Goal: Task Accomplishment & Management: Manage account settings

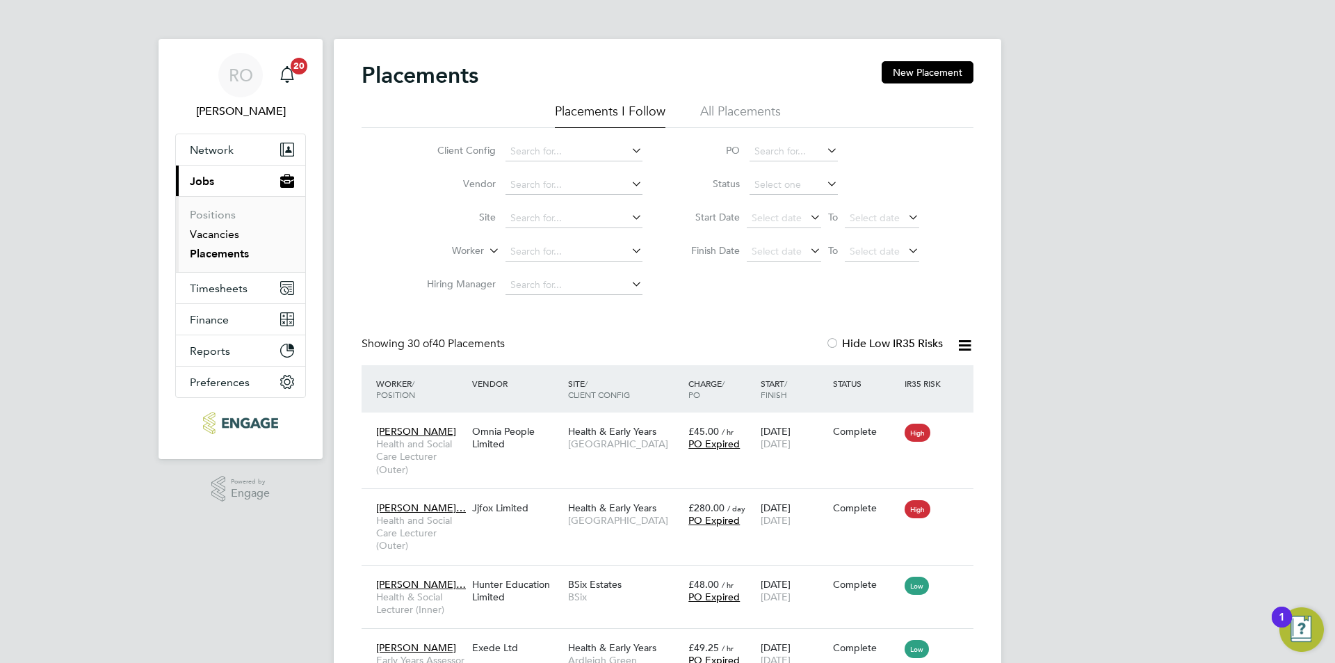
click at [222, 239] on link "Vacancies" at bounding box center [214, 233] width 49 height 13
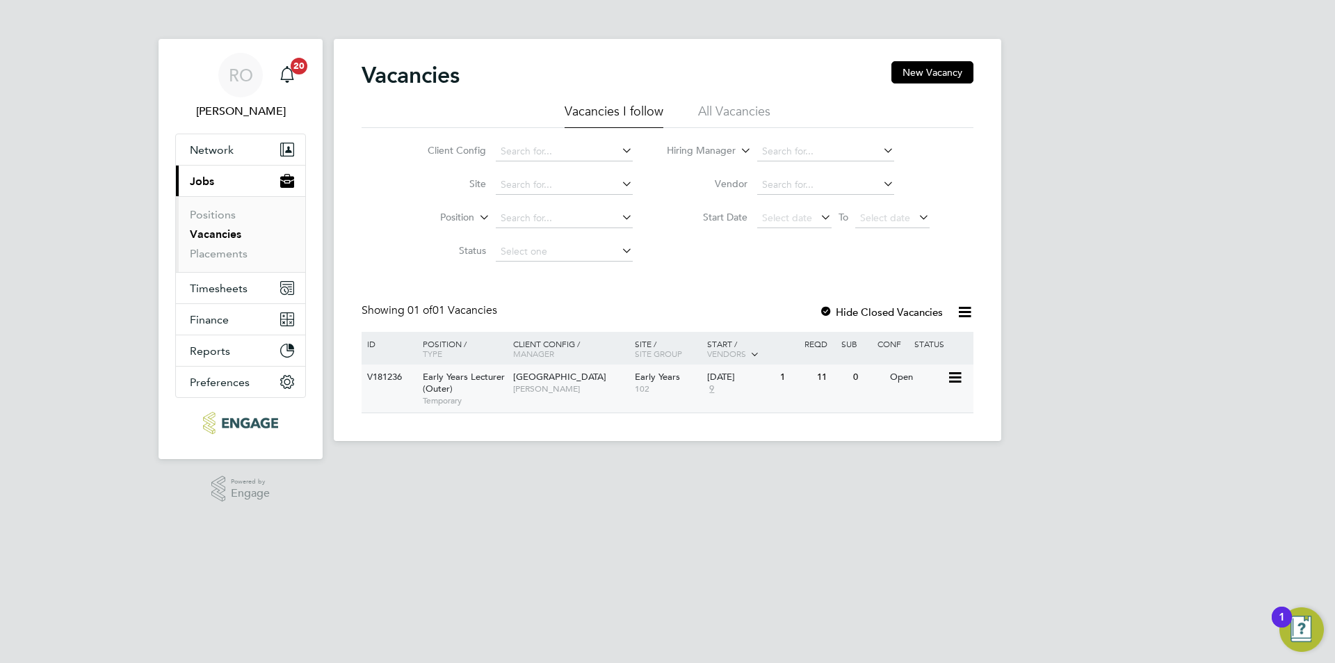
click at [568, 372] on span "Epping Forest Campus" at bounding box center [559, 377] width 93 height 12
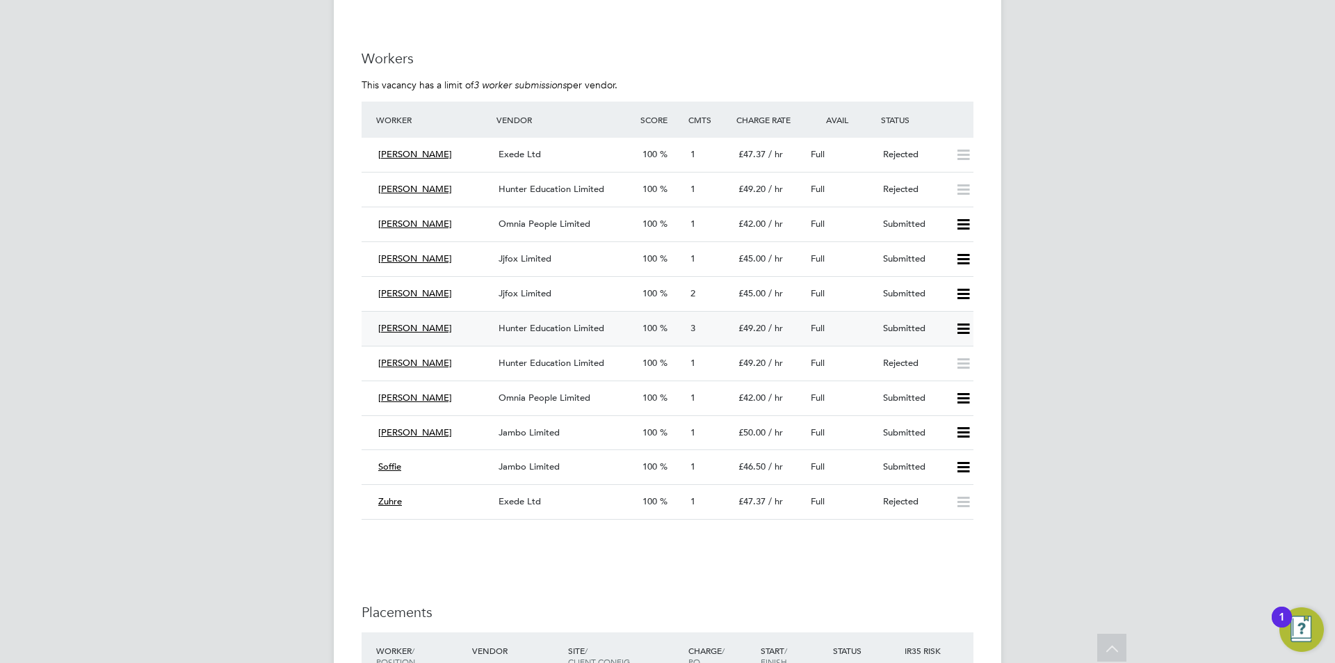
click at [968, 323] on icon at bounding box center [962, 328] width 17 height 11
click at [940, 374] on li "Reject" at bounding box center [944, 377] width 49 height 19
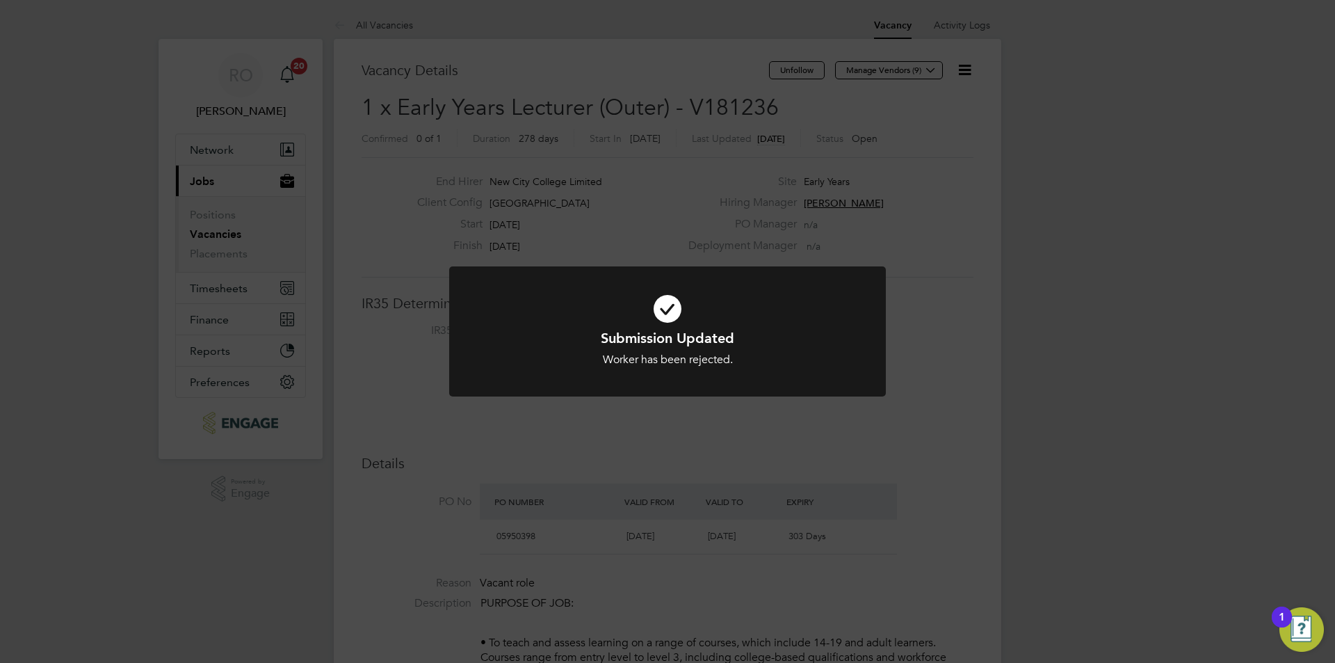
click at [928, 416] on div "Submission Updated Worker has been rejected. Cancel Okay" at bounding box center [667, 331] width 1335 height 663
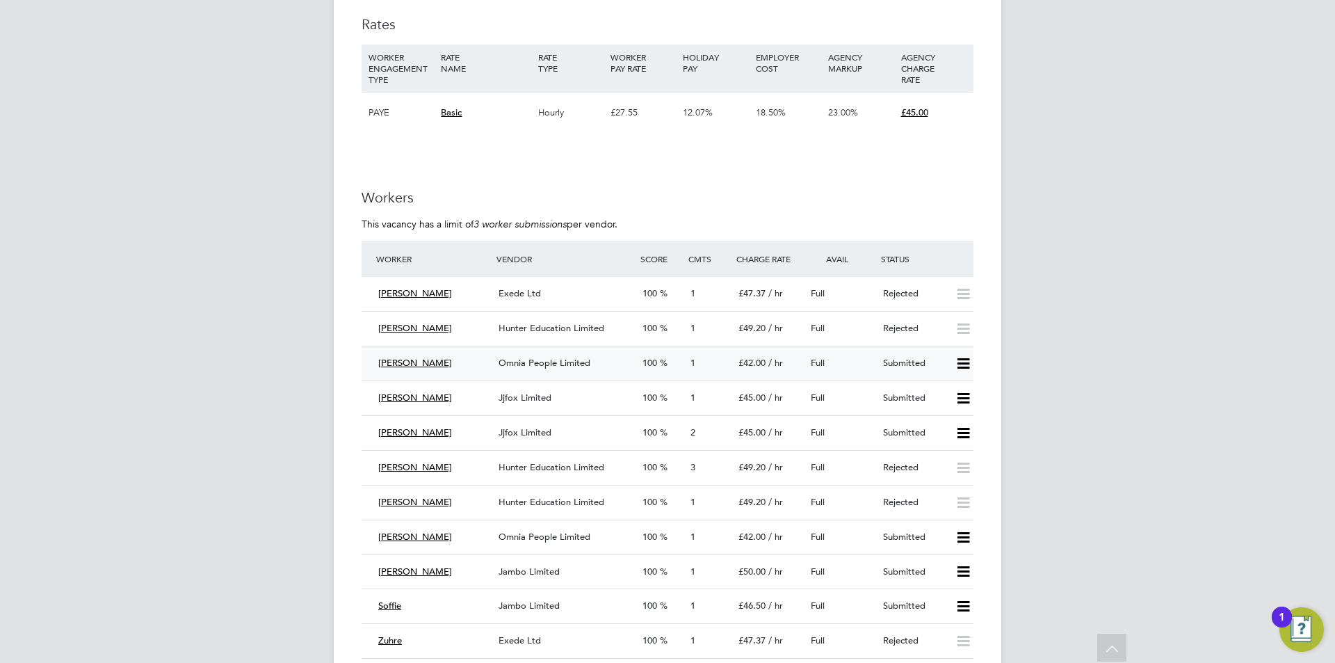
click at [398, 359] on span "[PERSON_NAME]" at bounding box center [415, 363] width 74 height 12
click at [547, 354] on div "Omnia People Limited" at bounding box center [565, 363] width 144 height 23
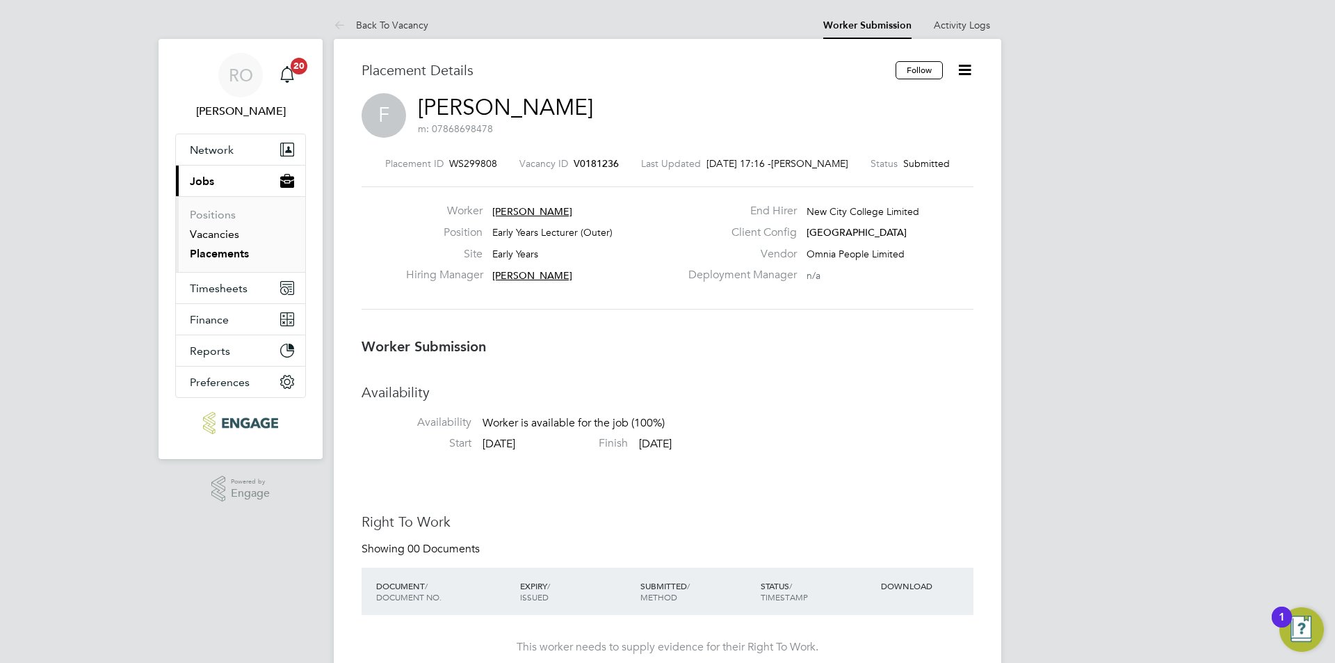
click at [220, 236] on link "Vacancies" at bounding box center [214, 233] width 49 height 13
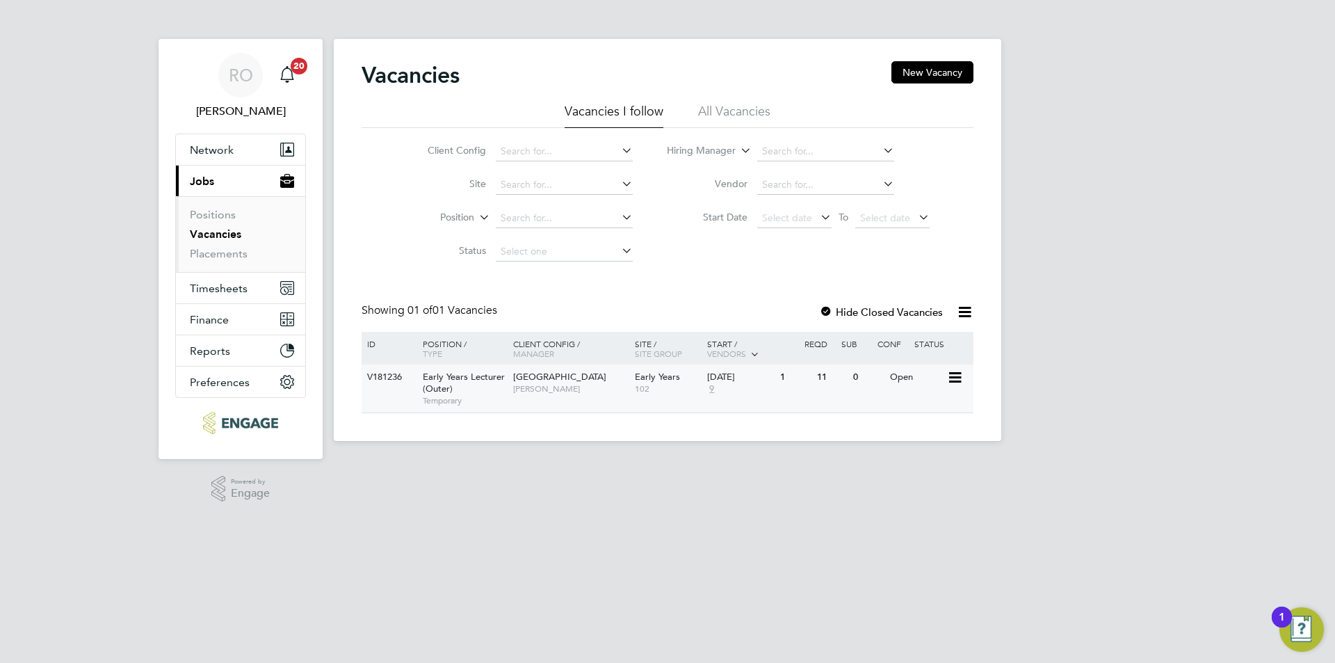
click at [575, 372] on span "[GEOGRAPHIC_DATA]" at bounding box center [559, 377] width 93 height 12
click at [232, 254] on link "Placements" at bounding box center [219, 253] width 58 height 13
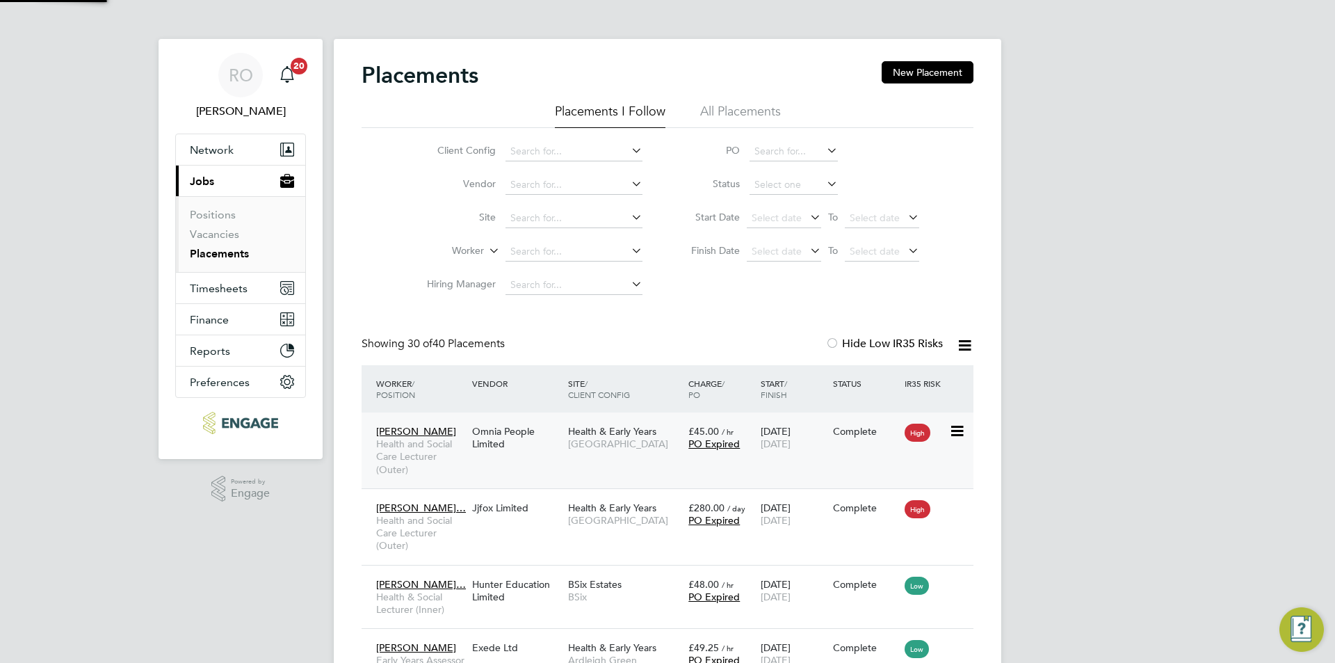
scroll to position [52, 121]
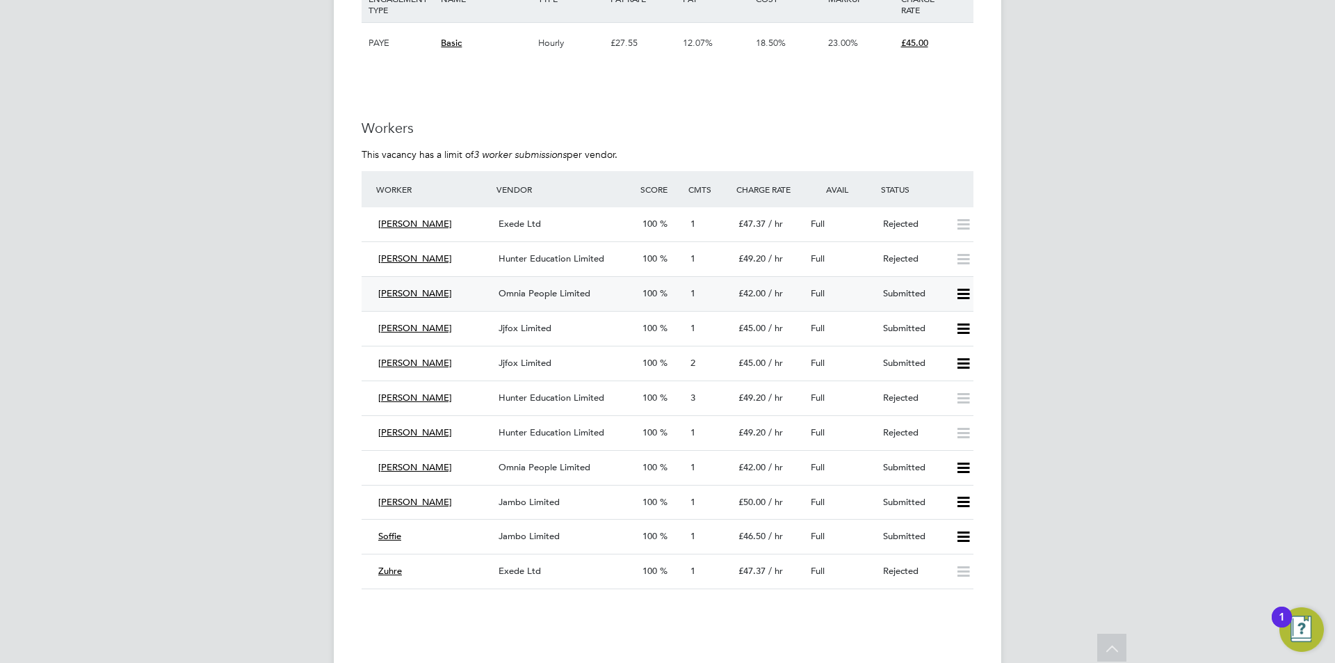
click at [961, 291] on icon at bounding box center [962, 293] width 17 height 11
click at [938, 344] on li "Reject" at bounding box center [944, 342] width 49 height 19
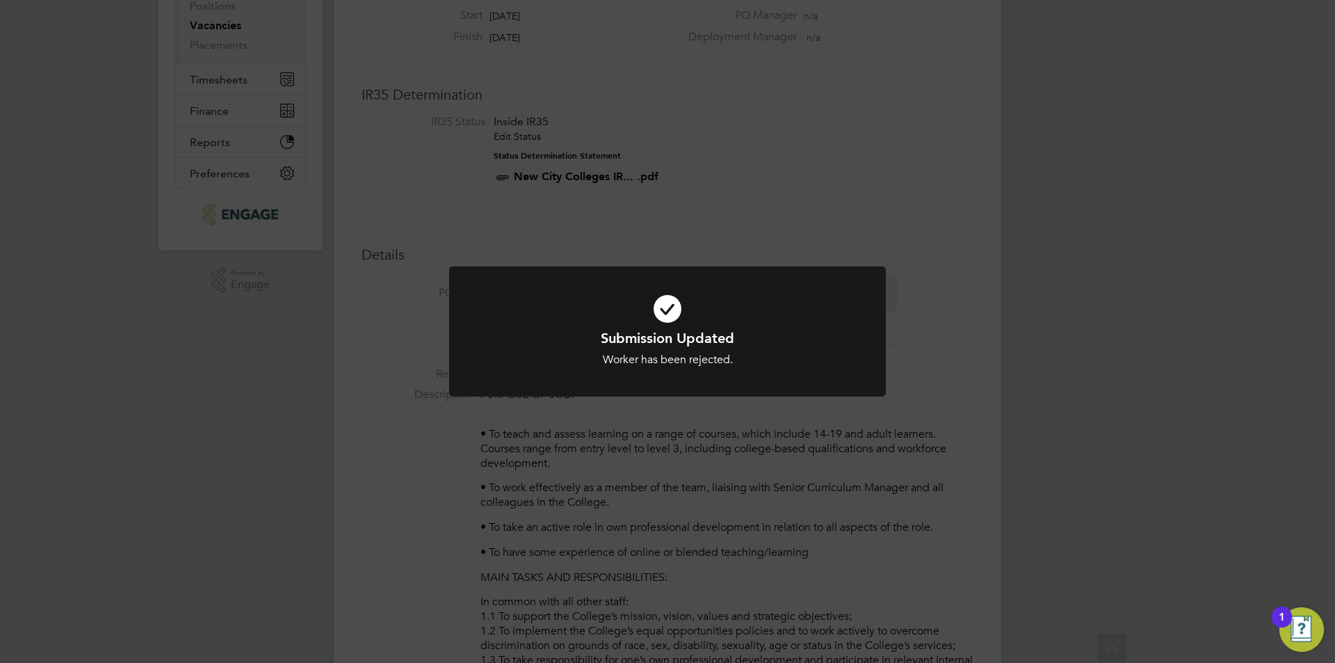
click at [938, 409] on div "Submission Updated Worker has been rejected. Cancel Okay" at bounding box center [667, 331] width 1335 height 663
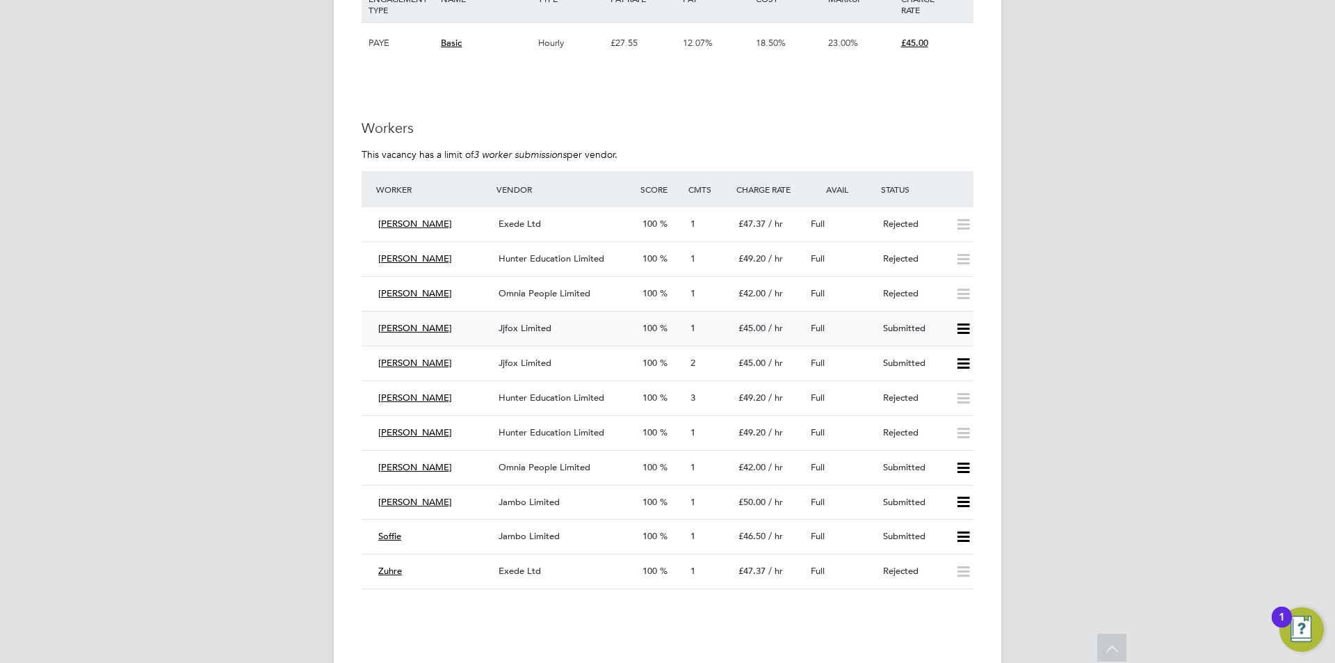
click at [965, 325] on icon at bounding box center [962, 328] width 17 height 11
click at [936, 380] on li "Reject" at bounding box center [944, 377] width 49 height 19
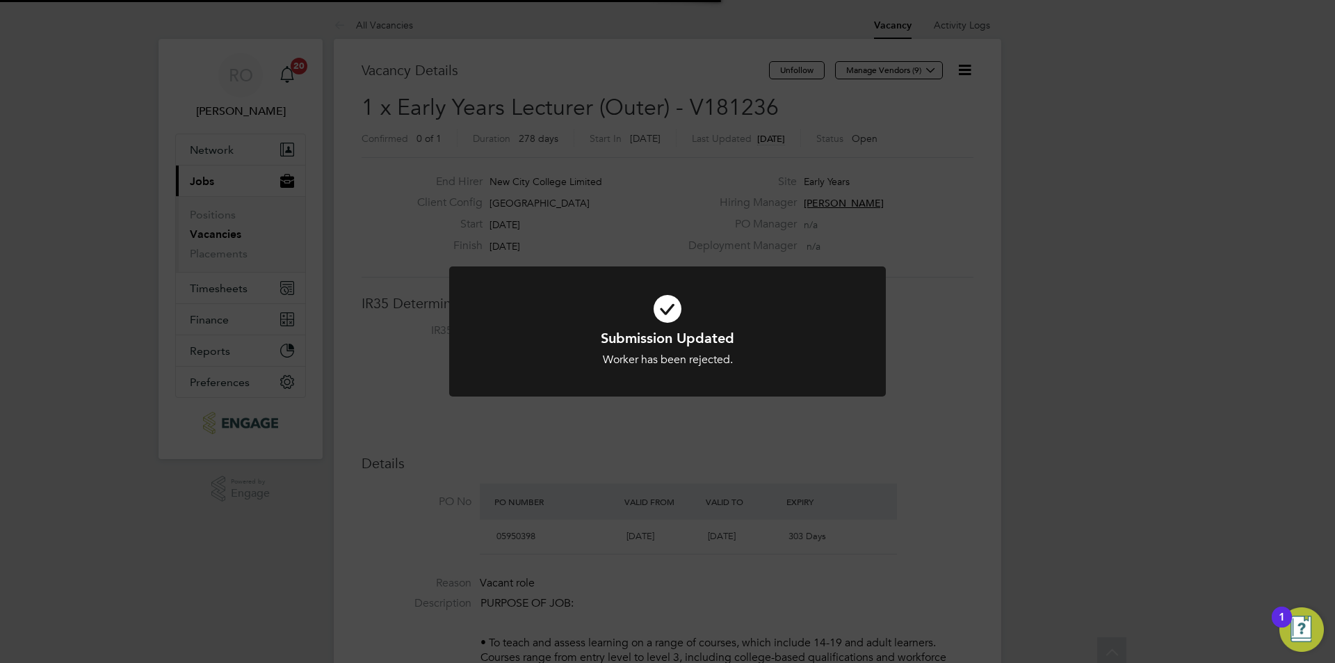
scroll to position [41, 97]
click at [913, 384] on div "Submission Updated Worker has been rejected. Cancel Okay" at bounding box center [667, 331] width 1335 height 663
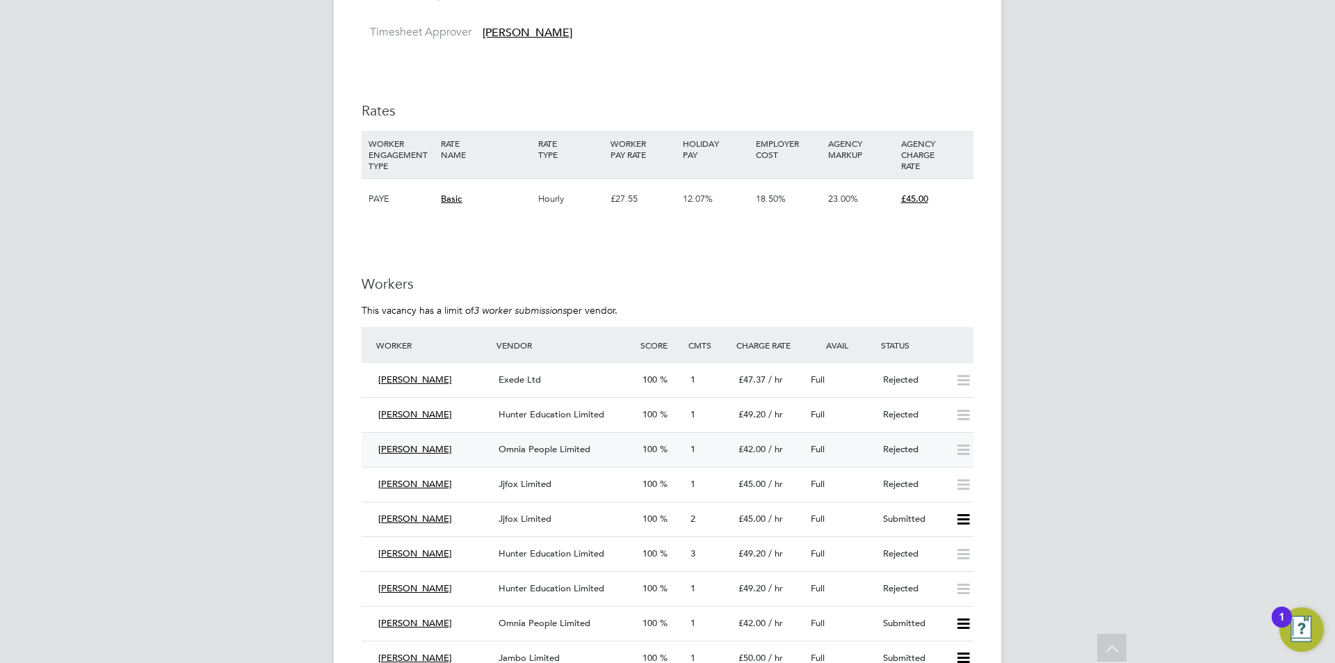
scroll to position [2294, 0]
